Goal: Information Seeking & Learning: Learn about a topic

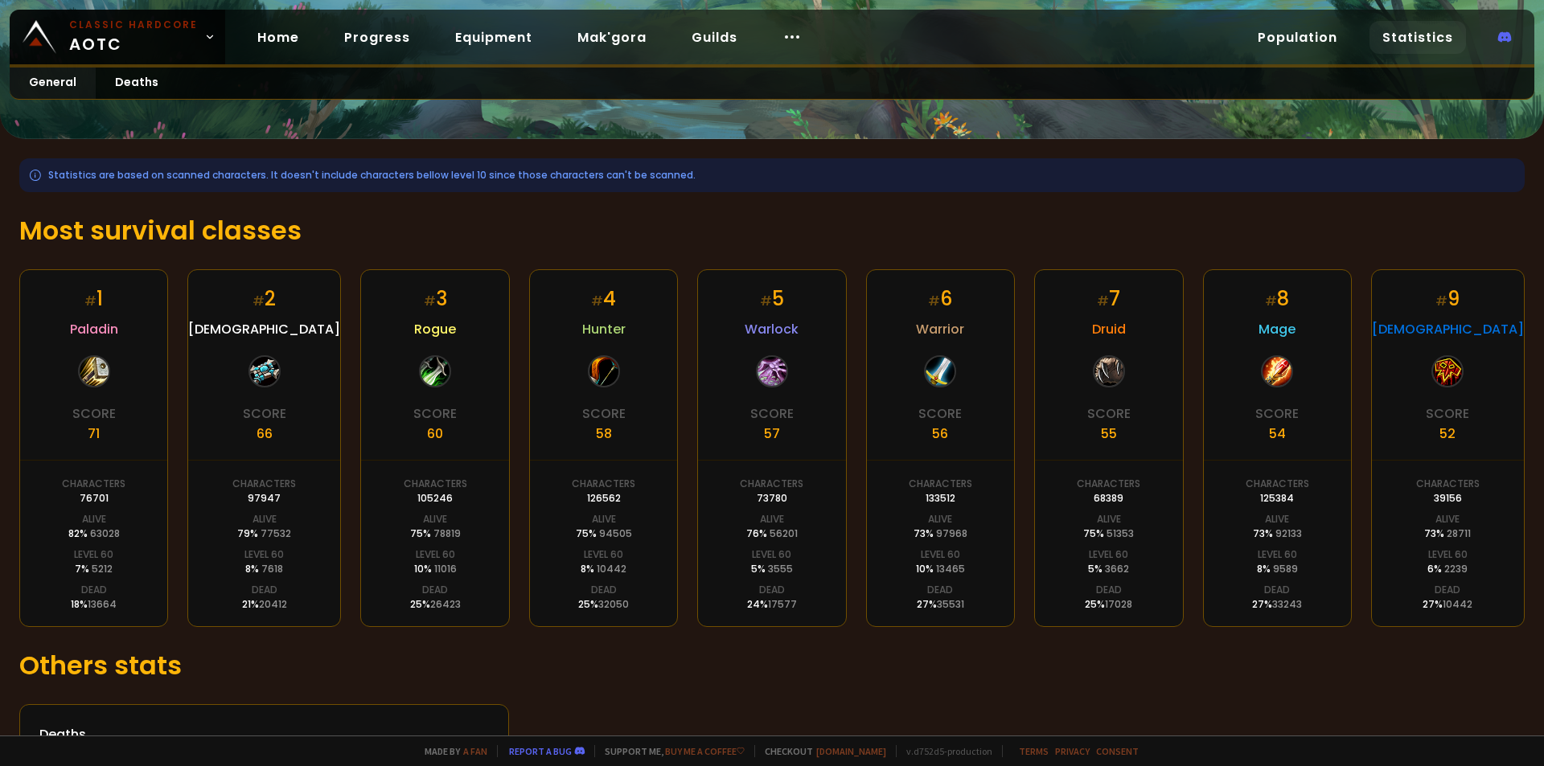
scroll to position [50, 0]
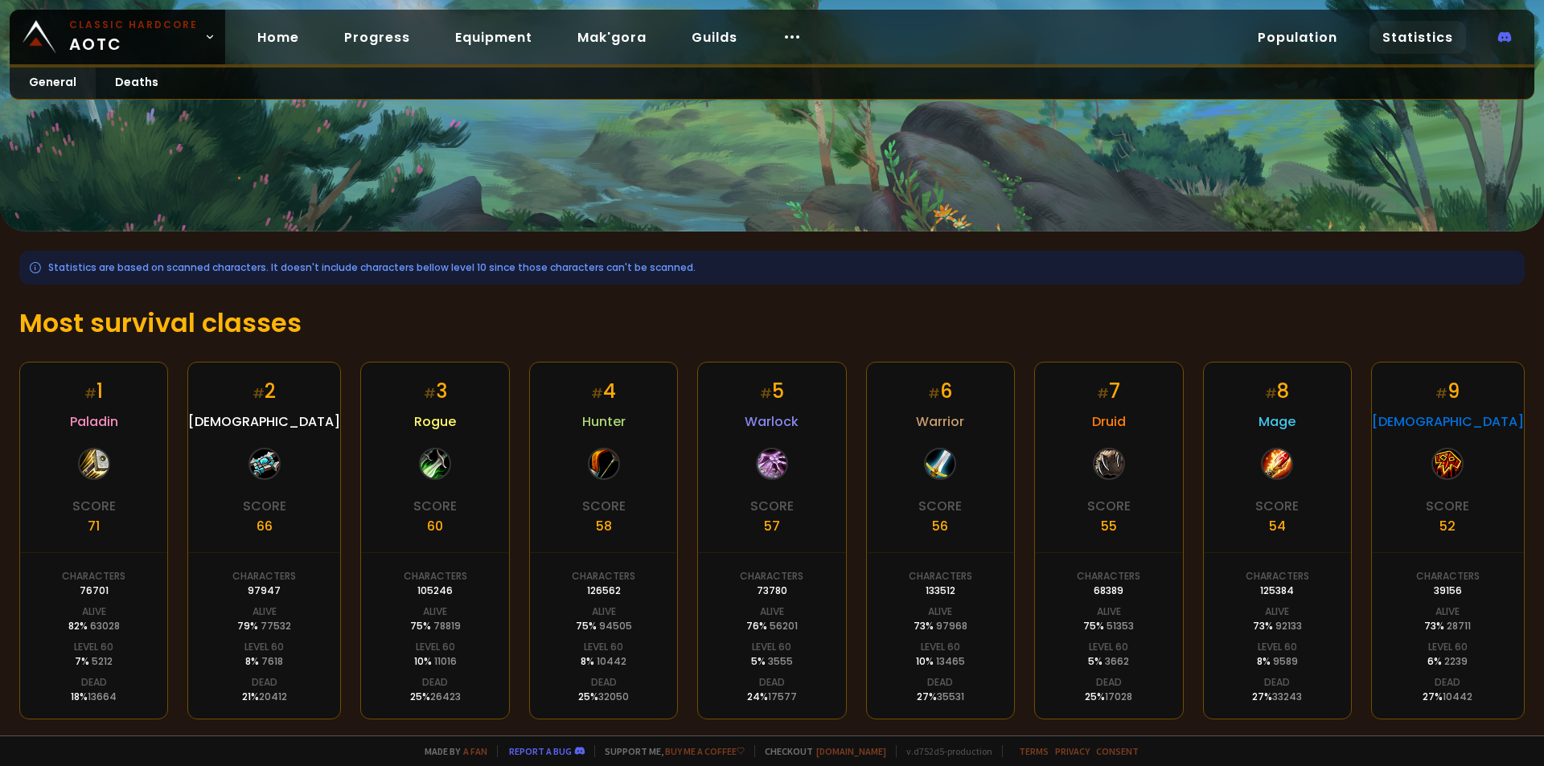
click at [1399, 28] on link "Statistics" at bounding box center [1417, 37] width 96 height 33
click at [1304, 39] on link "Population" at bounding box center [1297, 37] width 105 height 33
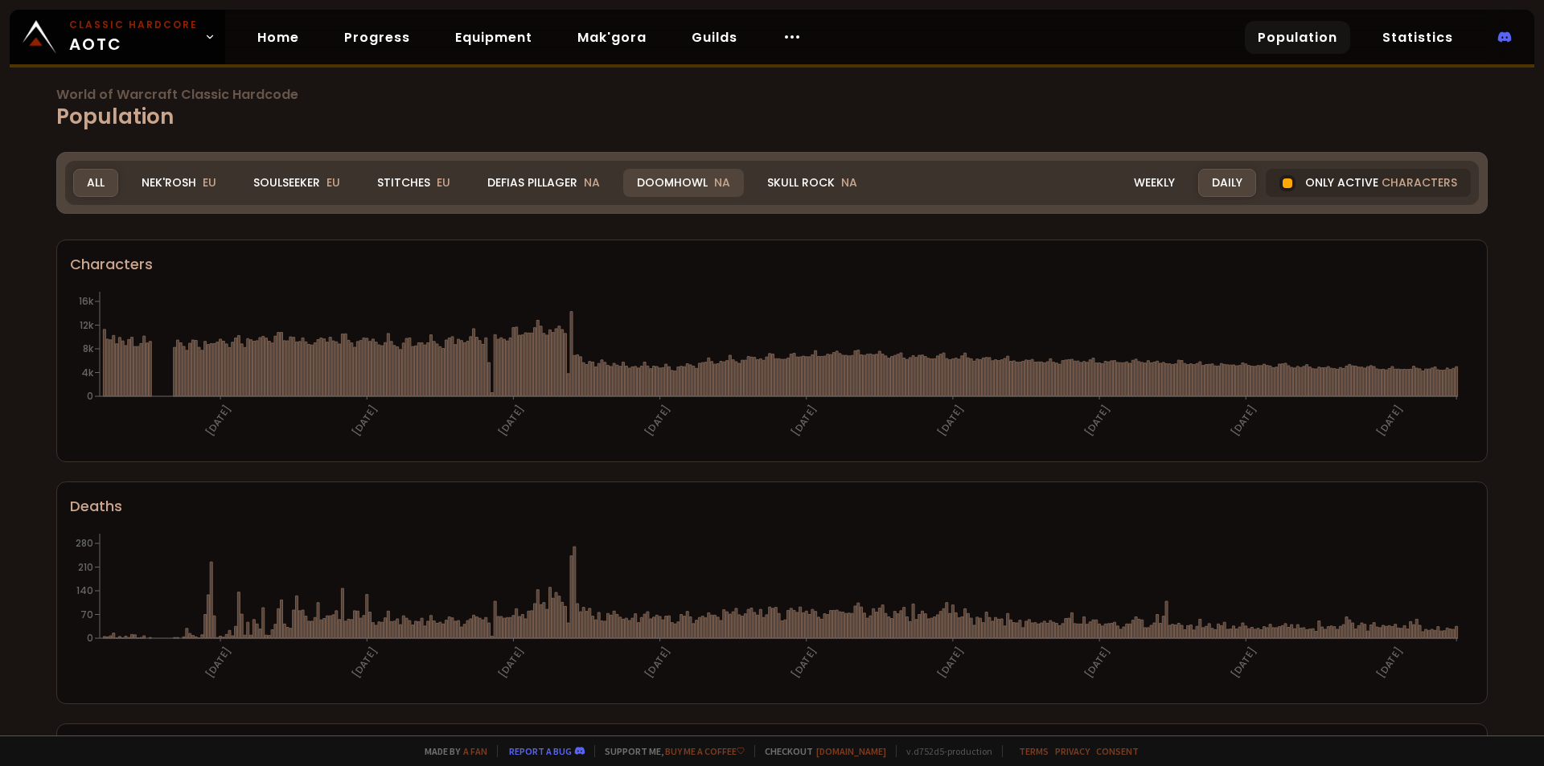
click at [680, 185] on div "Doomhowl NA" at bounding box center [683, 183] width 121 height 28
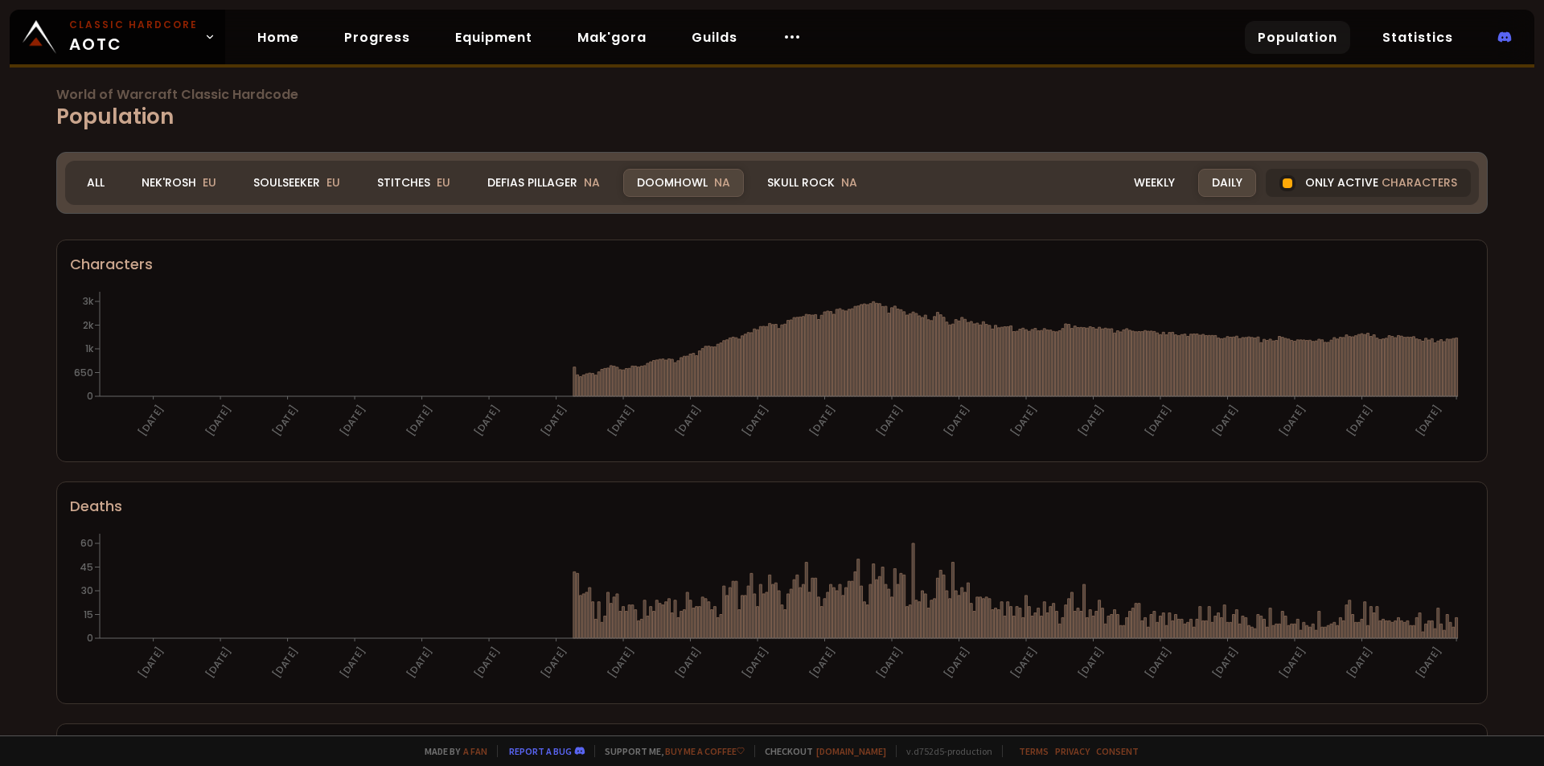
click at [1291, 35] on link "Population" at bounding box center [1297, 37] width 105 height 33
click at [291, 37] on link "Home" at bounding box center [278, 37] width 68 height 33
